Goal: Book appointment/travel/reservation

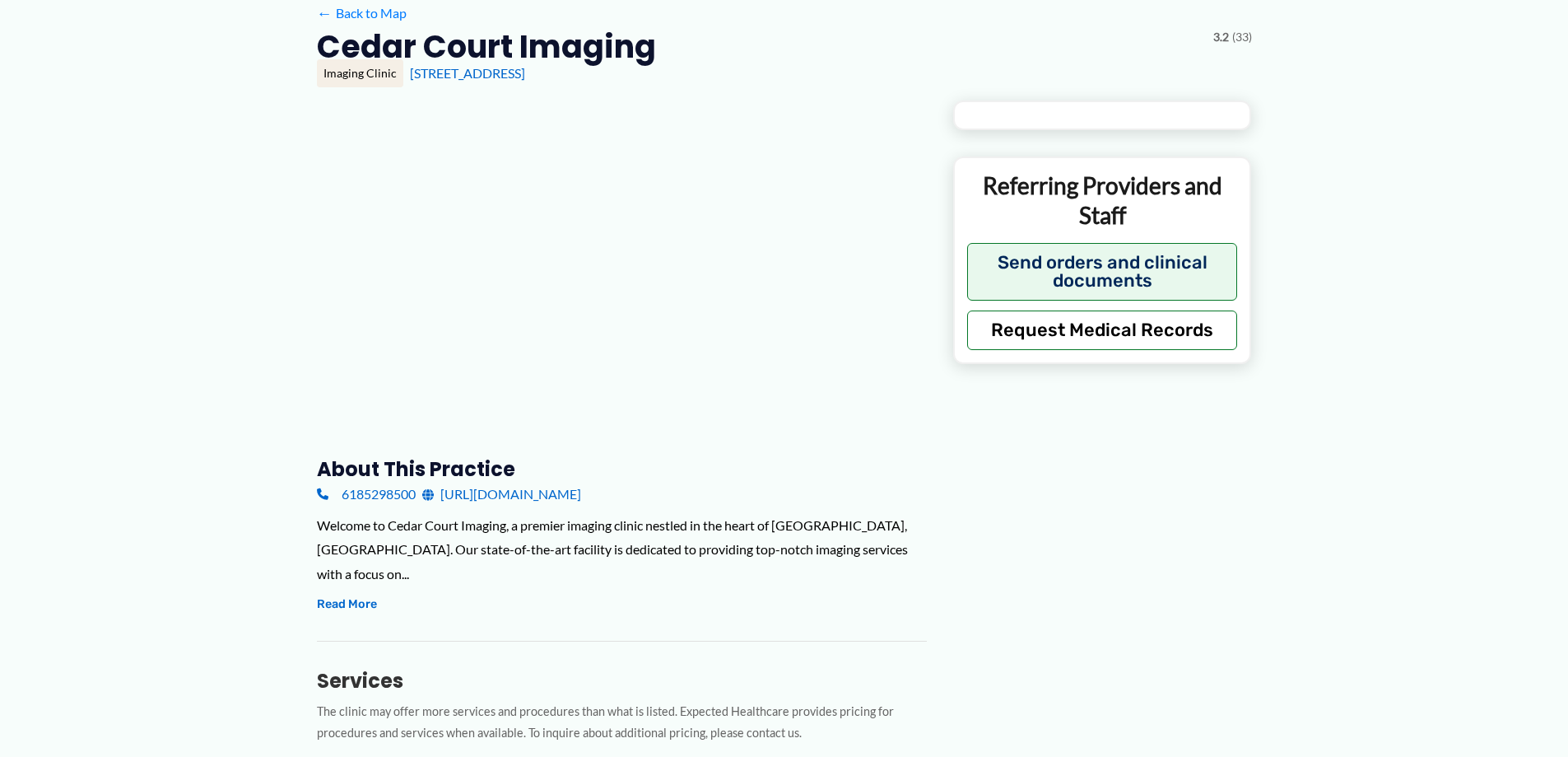
type input "**********"
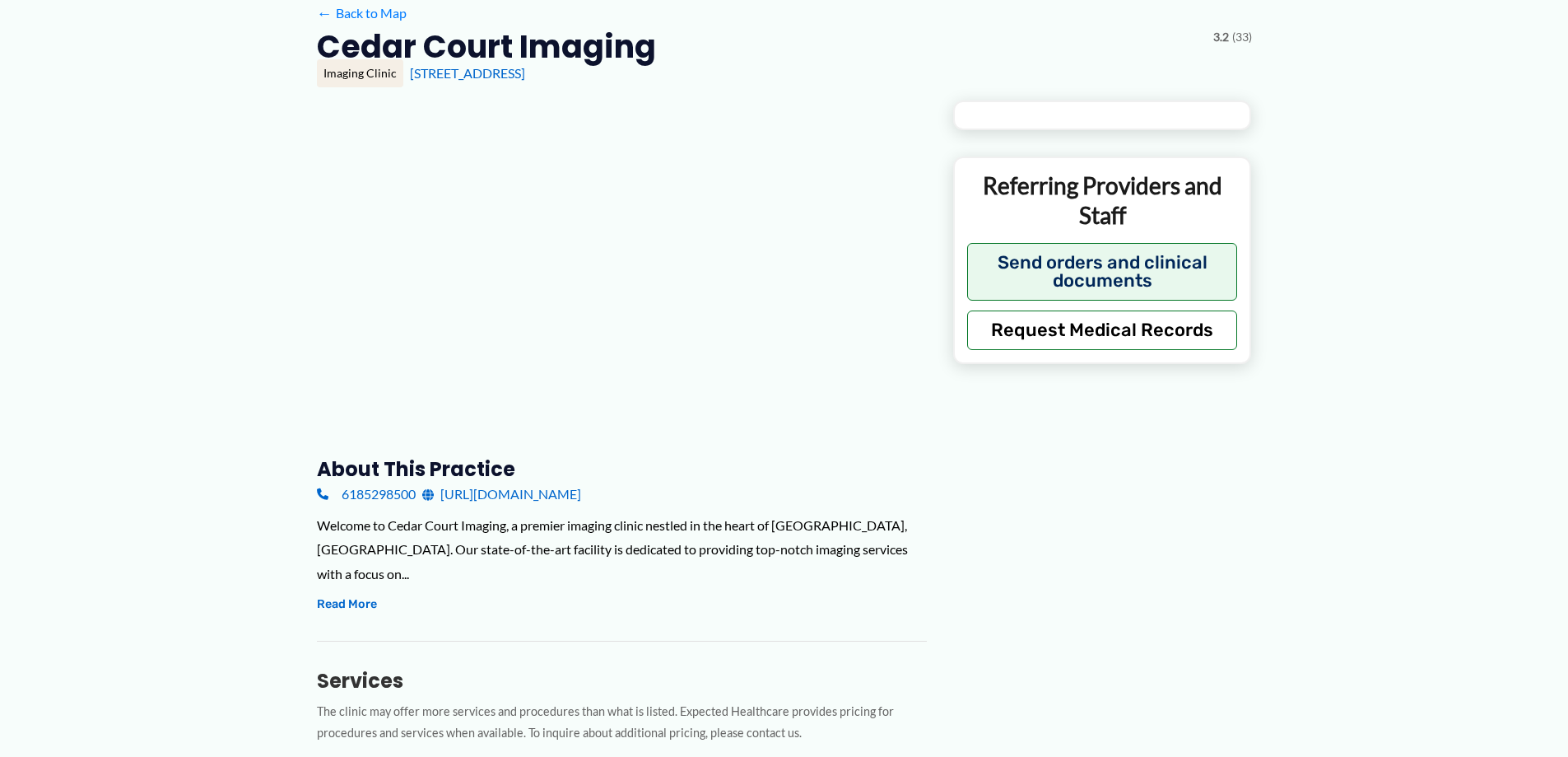
type input "**********"
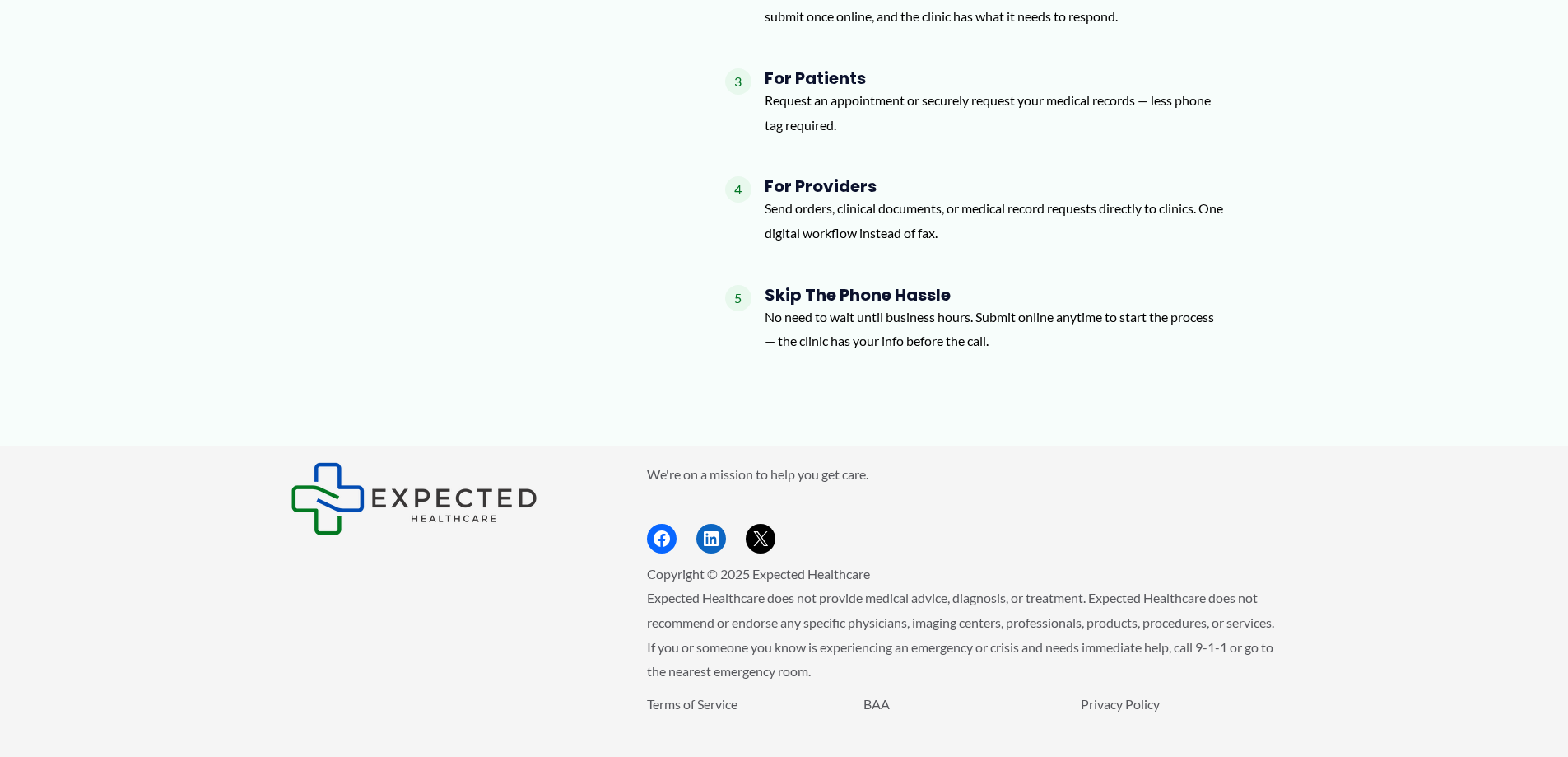
scroll to position [1947, 0]
